Goal: Task Accomplishment & Management: Complete application form

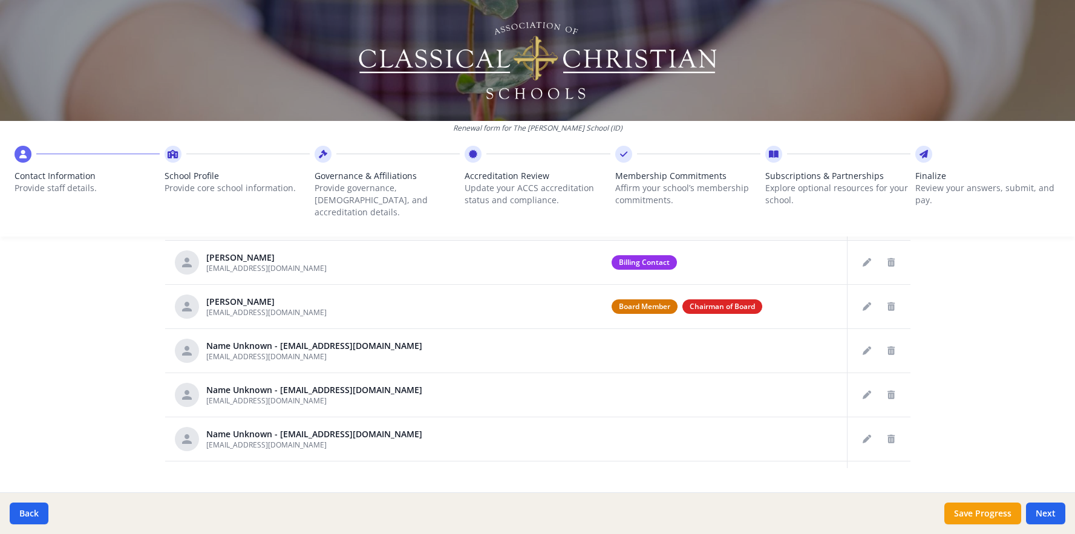
scroll to position [648, 0]
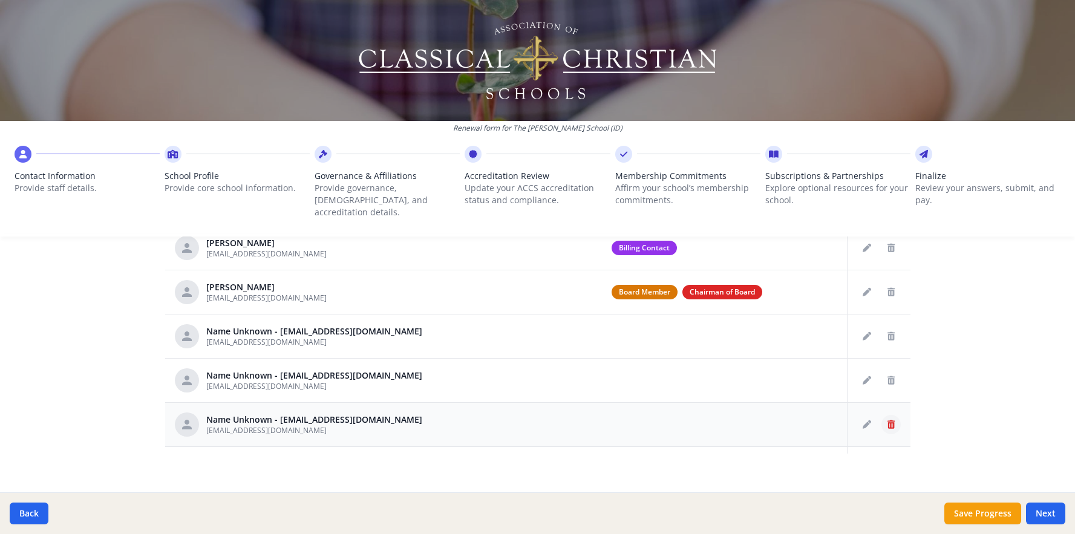
click at [888, 421] on icon "Delete staff" at bounding box center [891, 425] width 7 height 8
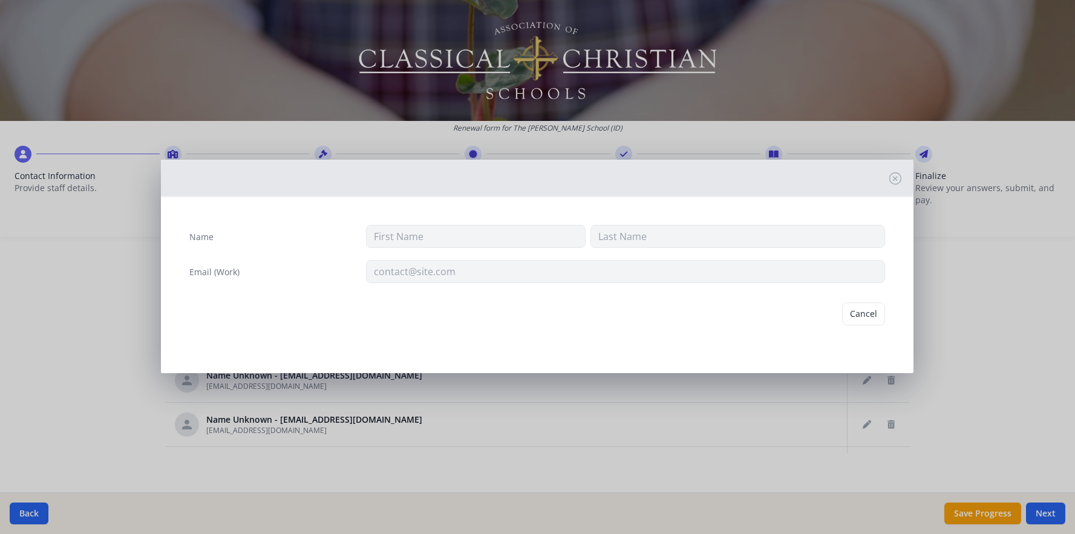
type input "[EMAIL_ADDRESS][DOMAIN_NAME]"
click at [864, 313] on button "Delete" at bounding box center [865, 314] width 42 height 23
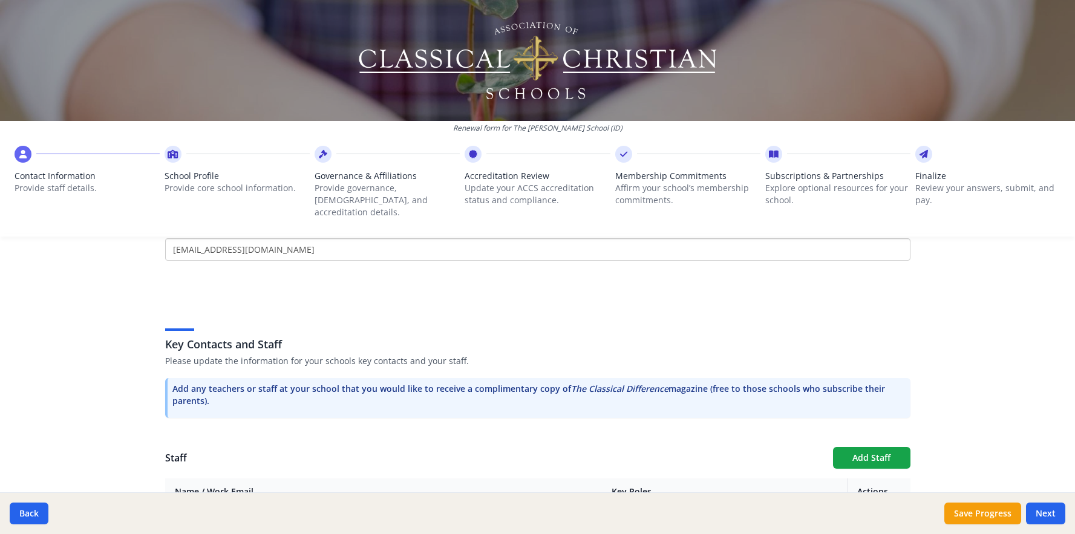
scroll to position [225, 0]
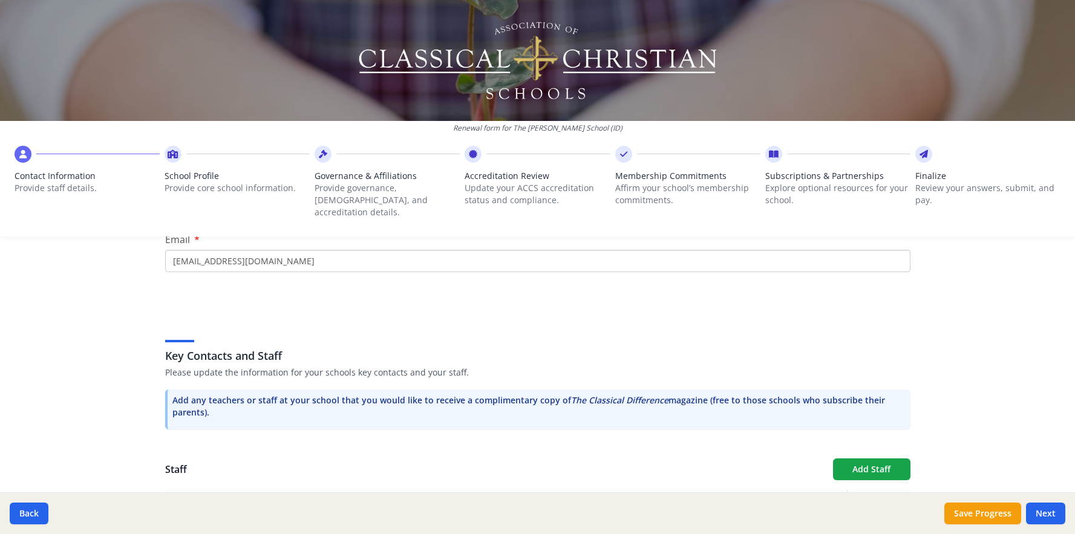
click at [194, 182] on p "Provide core school information." at bounding box center [237, 188] width 145 height 12
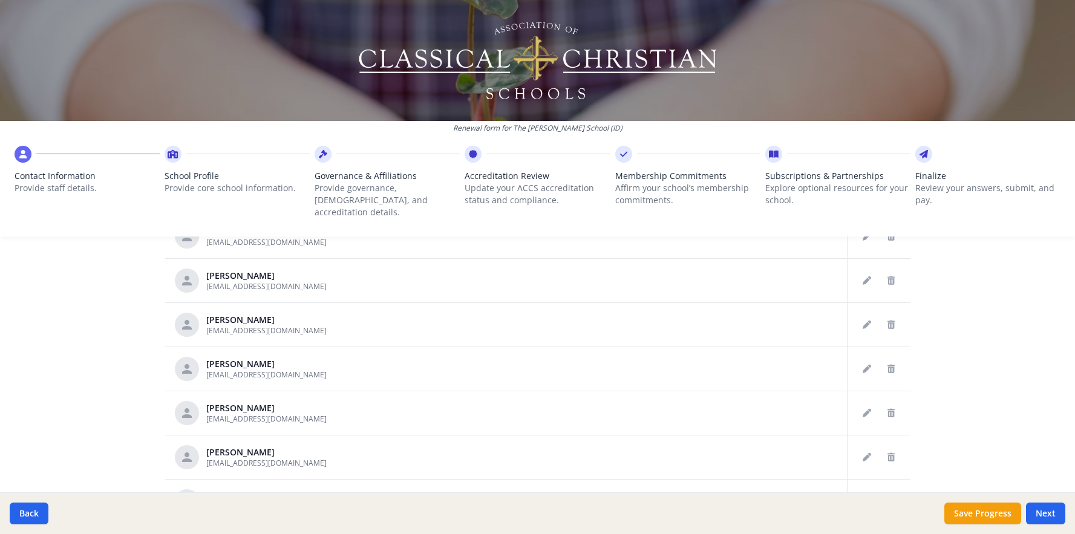
scroll to position [648, 0]
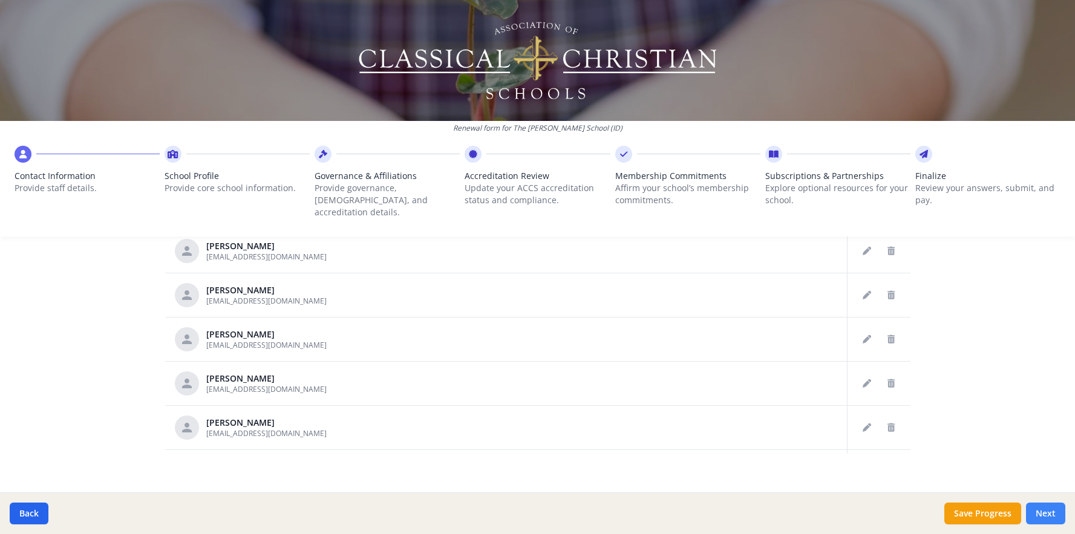
click at [1048, 511] on button "Next" at bounding box center [1045, 514] width 39 height 22
type input "[PHONE_NUMBER]"
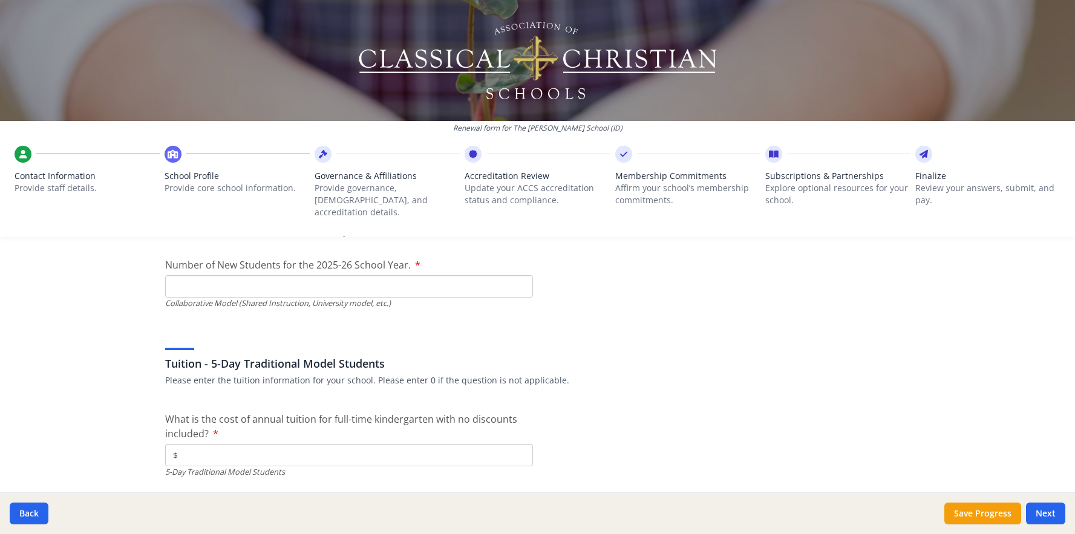
scroll to position [3086, 0]
click at [1041, 515] on button "Next" at bounding box center [1045, 514] width 39 height 22
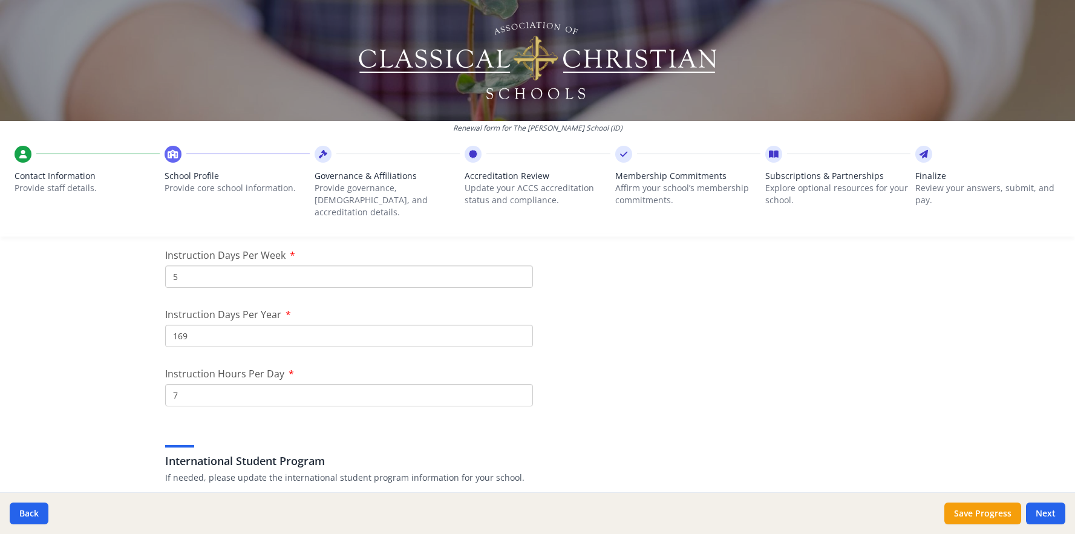
scroll to position [1121, 0]
